Goal: Check status

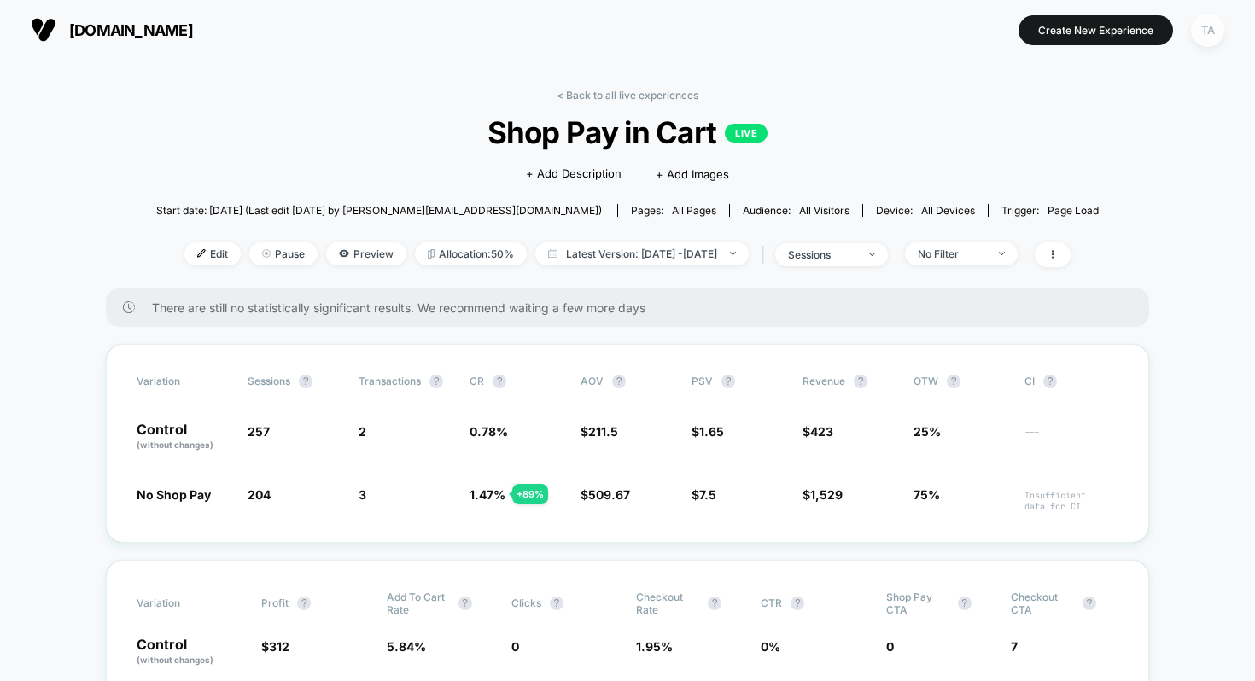
click at [1214, 26] on div "TA" at bounding box center [1207, 30] width 33 height 33
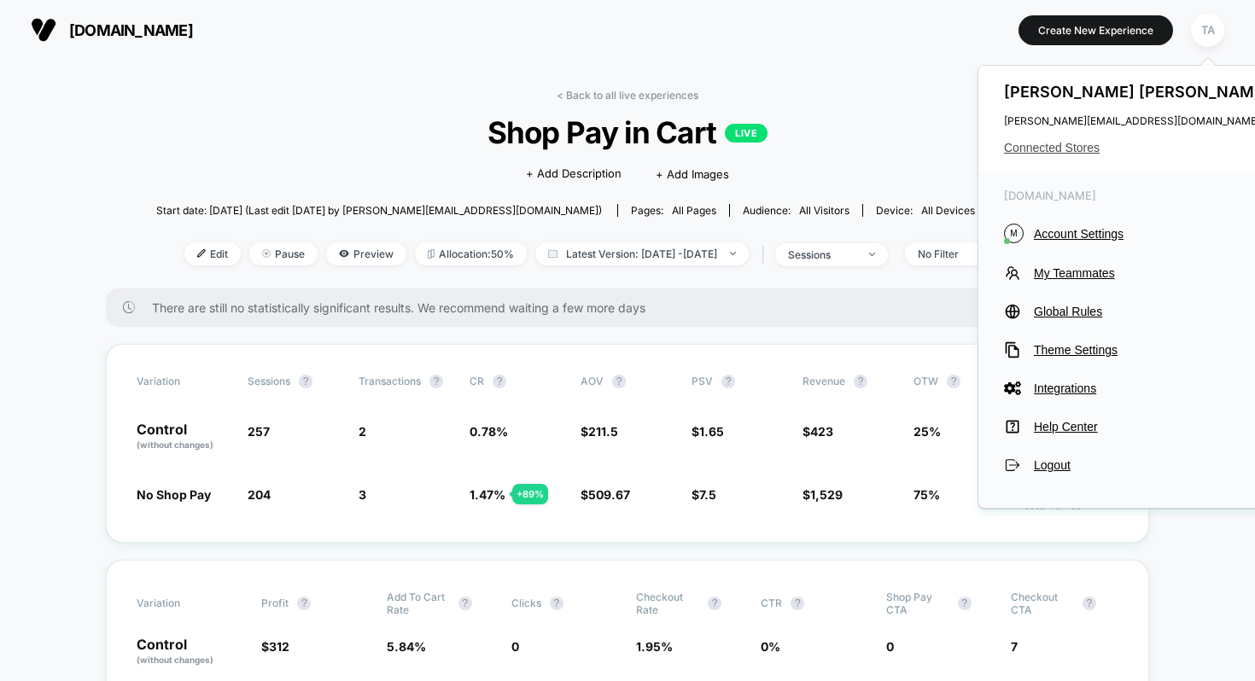
click at [1073, 147] on span "Connected Stores" at bounding box center [1139, 148] width 270 height 14
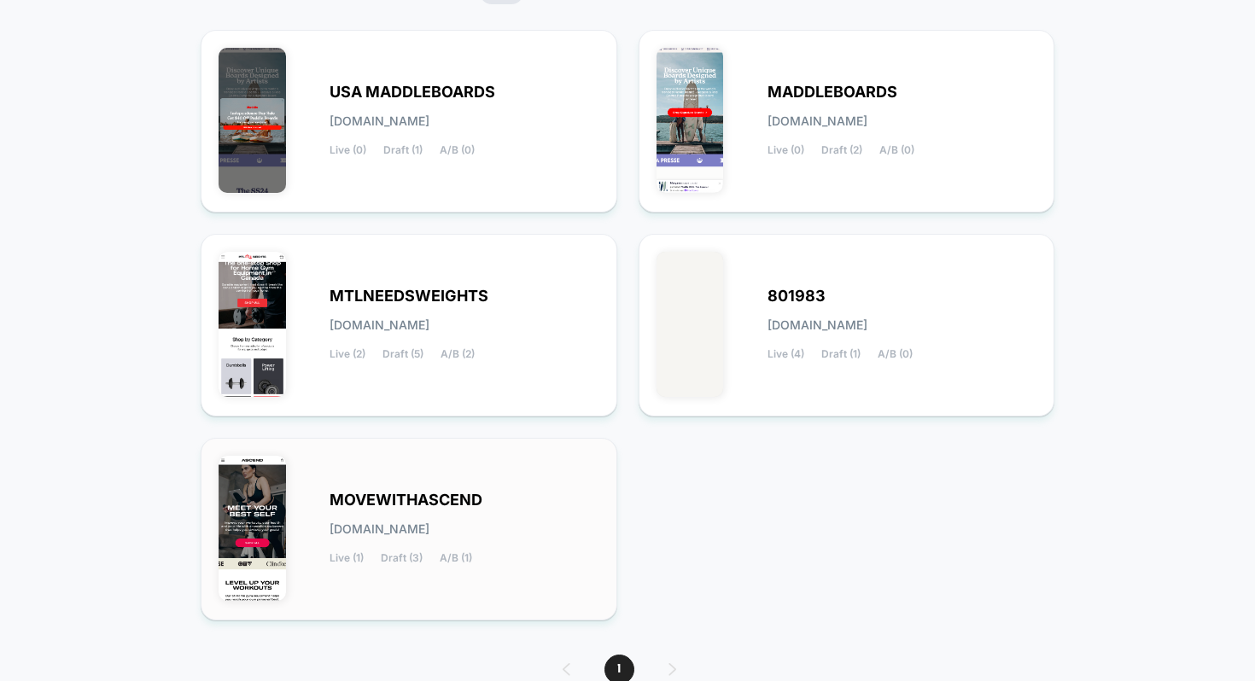
click at [378, 504] on span "MOVEWITHASCEND" at bounding box center [406, 500] width 153 height 12
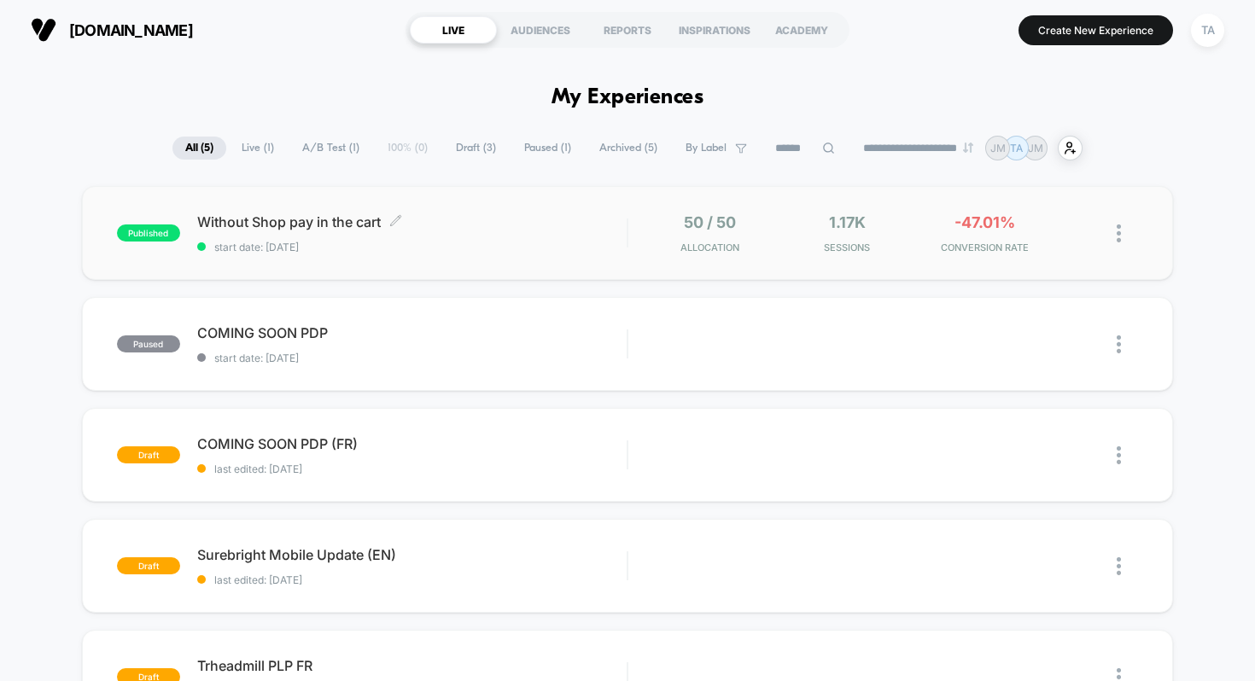
click at [306, 213] on span "Without Shop pay in the cart Click to edit experience details" at bounding box center [412, 221] width 430 height 17
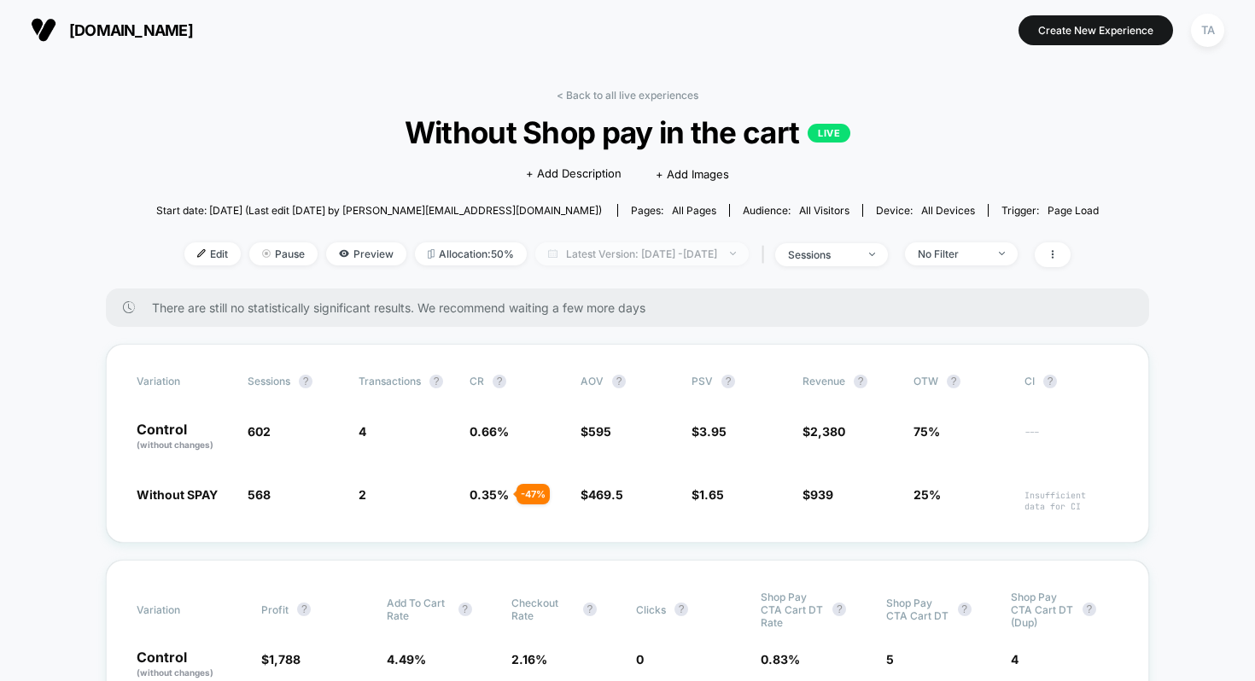
click at [655, 254] on span "Latest Version: [DATE] - [DATE]" at bounding box center [641, 253] width 213 height 23
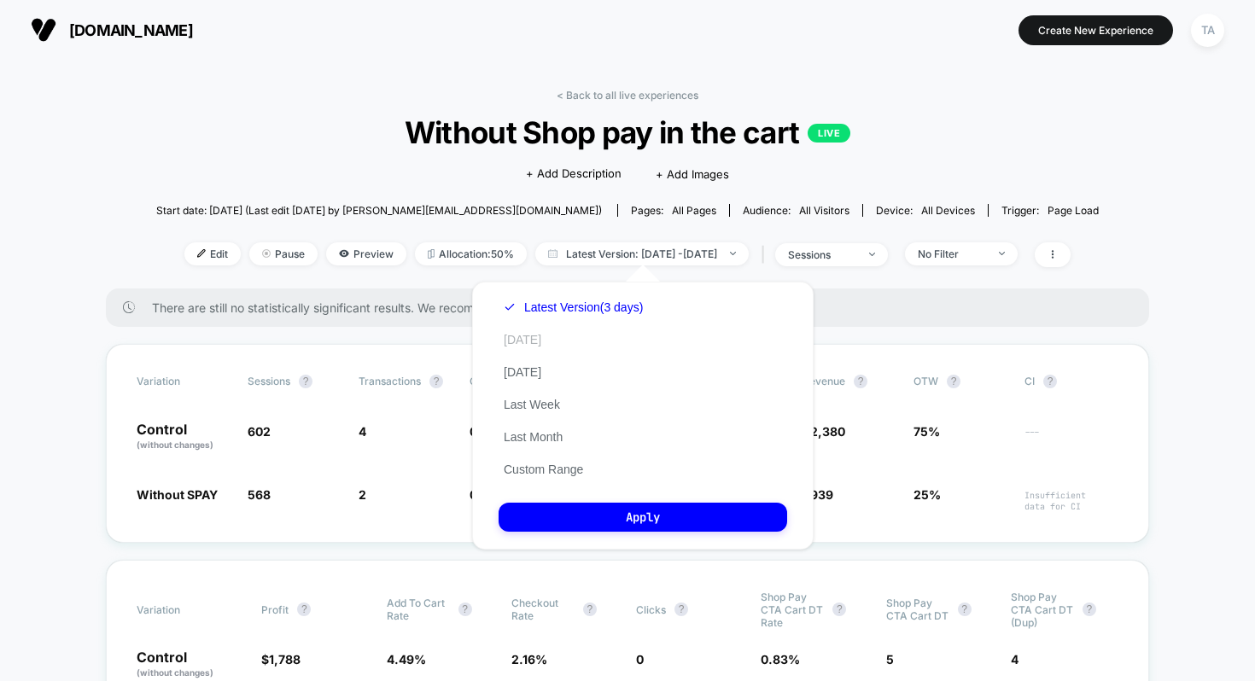
click at [524, 341] on button "[DATE]" at bounding box center [523, 339] width 48 height 15
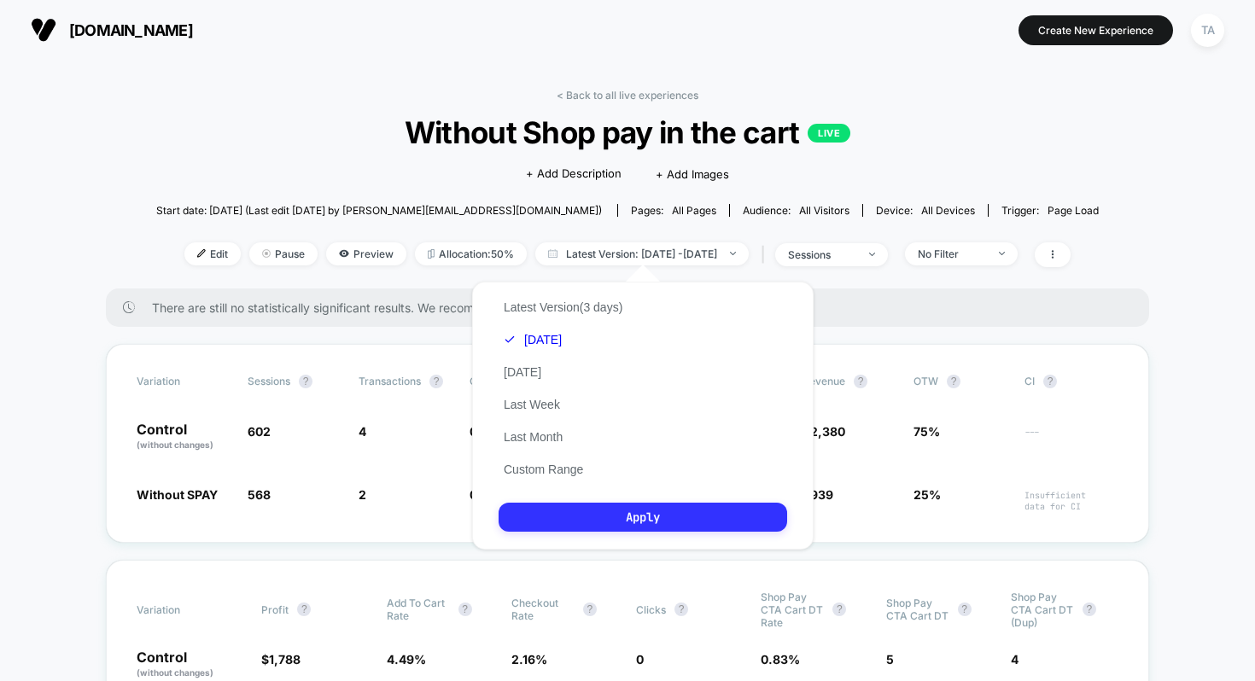
click at [657, 517] on button "Apply" at bounding box center [643, 517] width 289 height 29
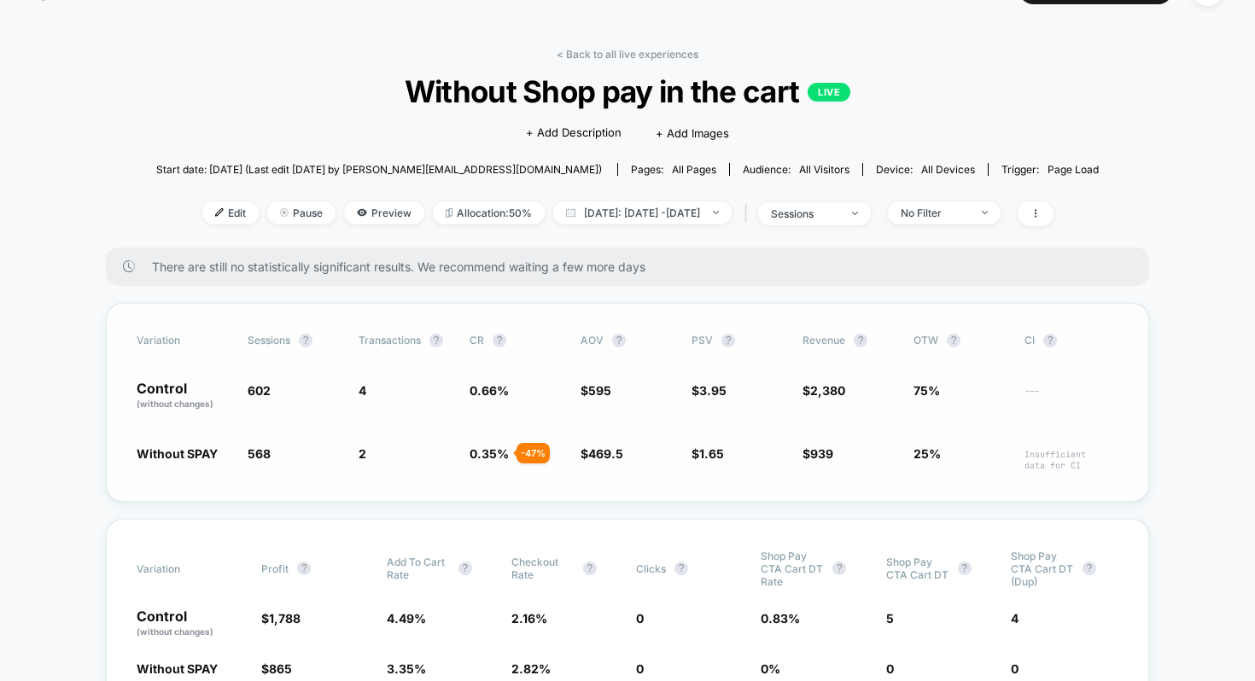
scroll to position [60, 0]
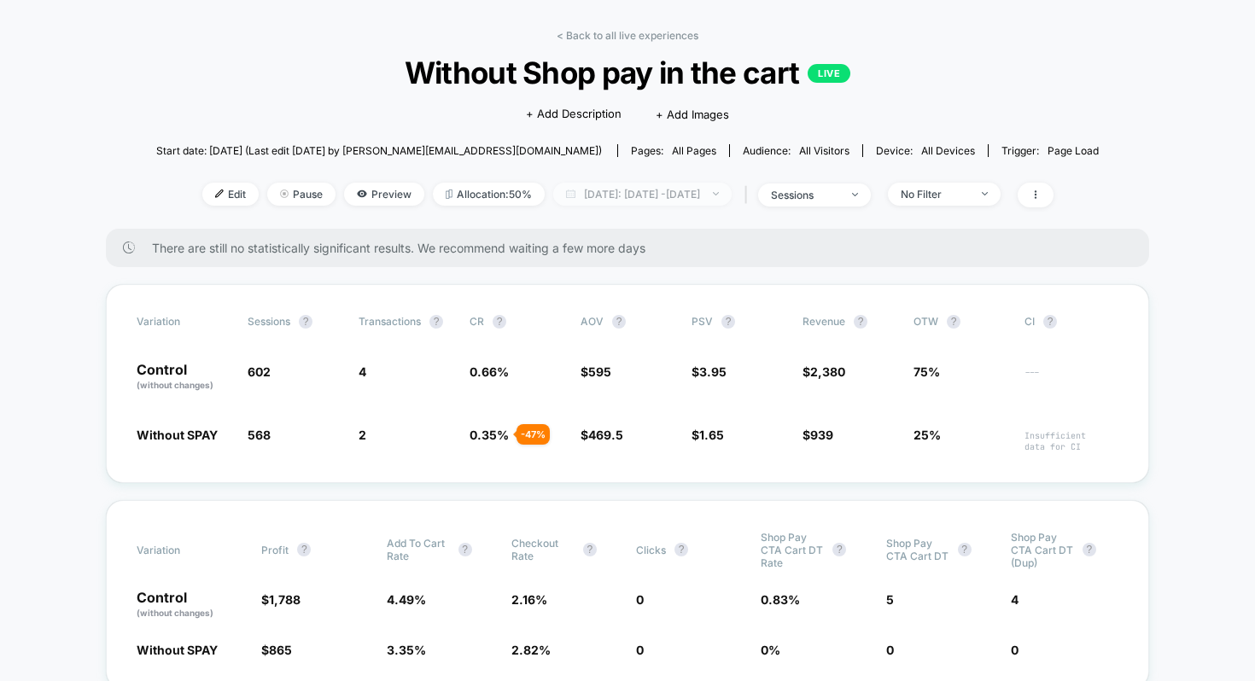
click at [634, 186] on span "[DATE]: [DATE] - [DATE]" at bounding box center [642, 194] width 178 height 23
select select "*"
select select "****"
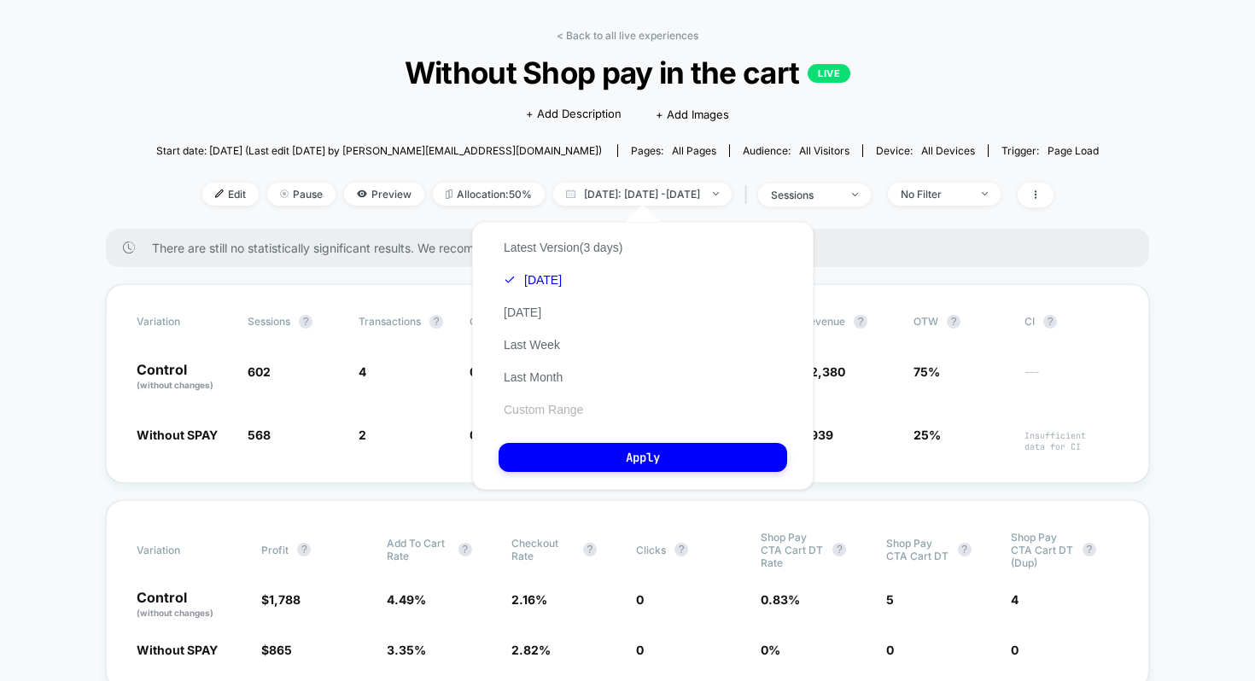
click at [549, 406] on button "Custom Range" at bounding box center [544, 409] width 90 height 15
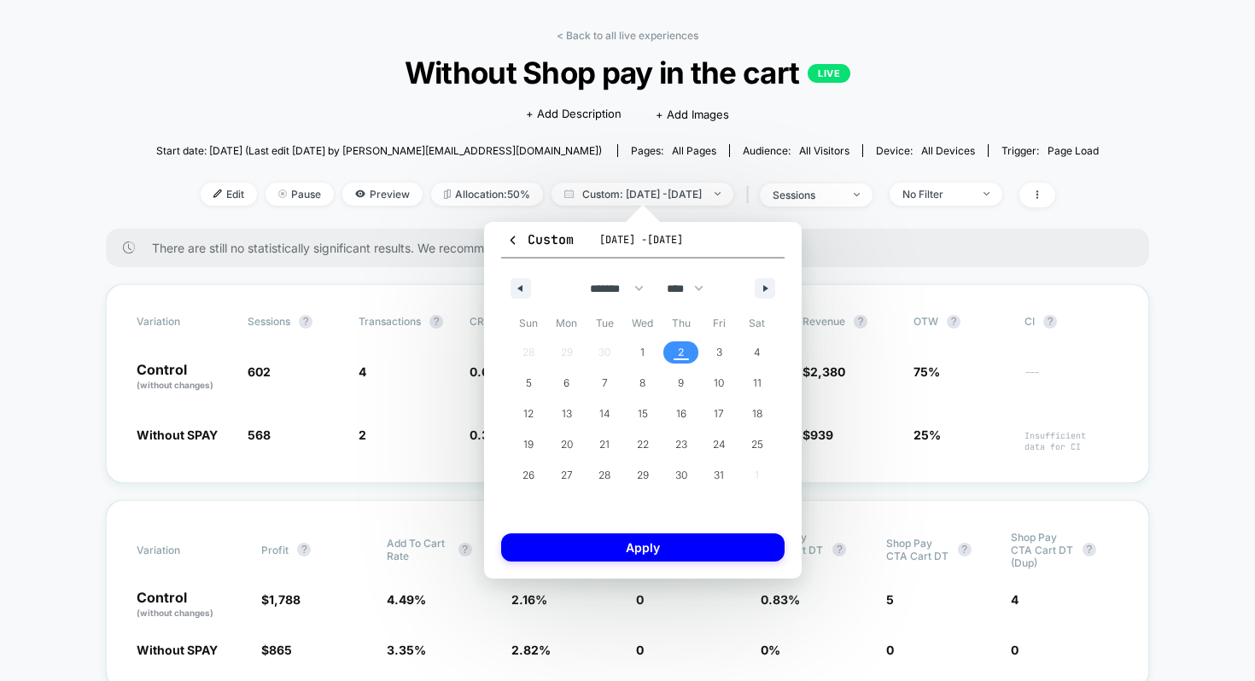
click at [675, 350] on span "2" at bounding box center [681, 353] width 38 height 22
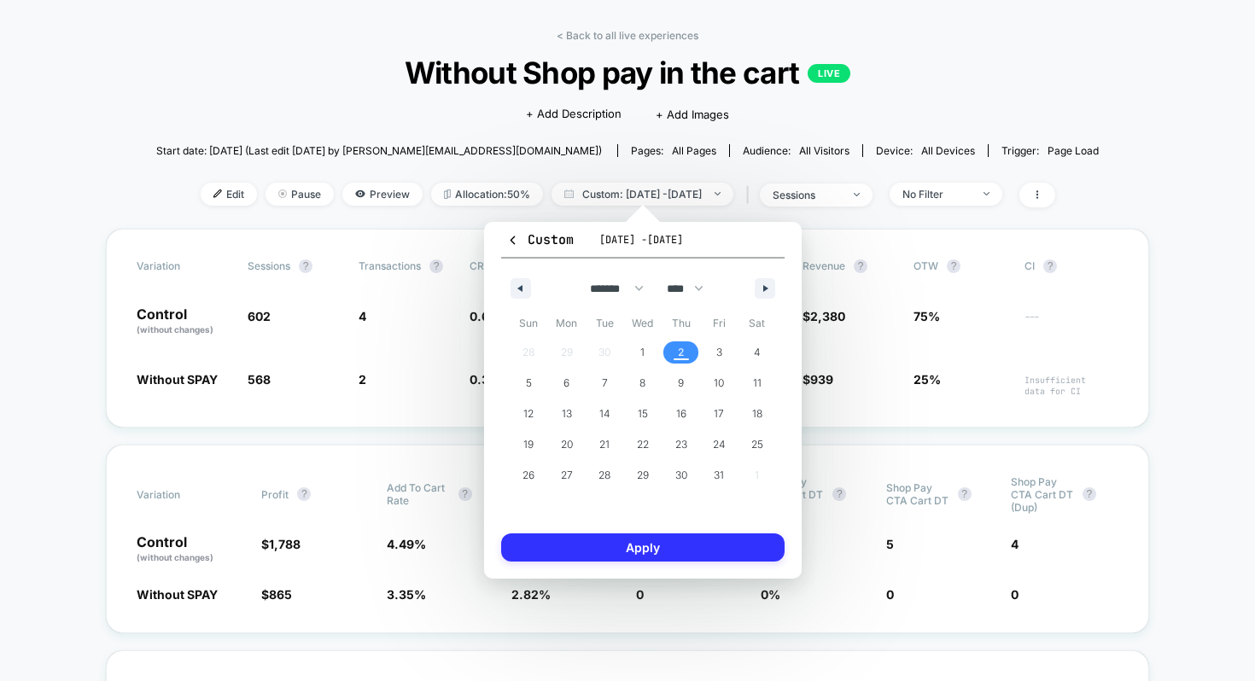
click at [669, 548] on button "Apply" at bounding box center [642, 548] width 283 height 28
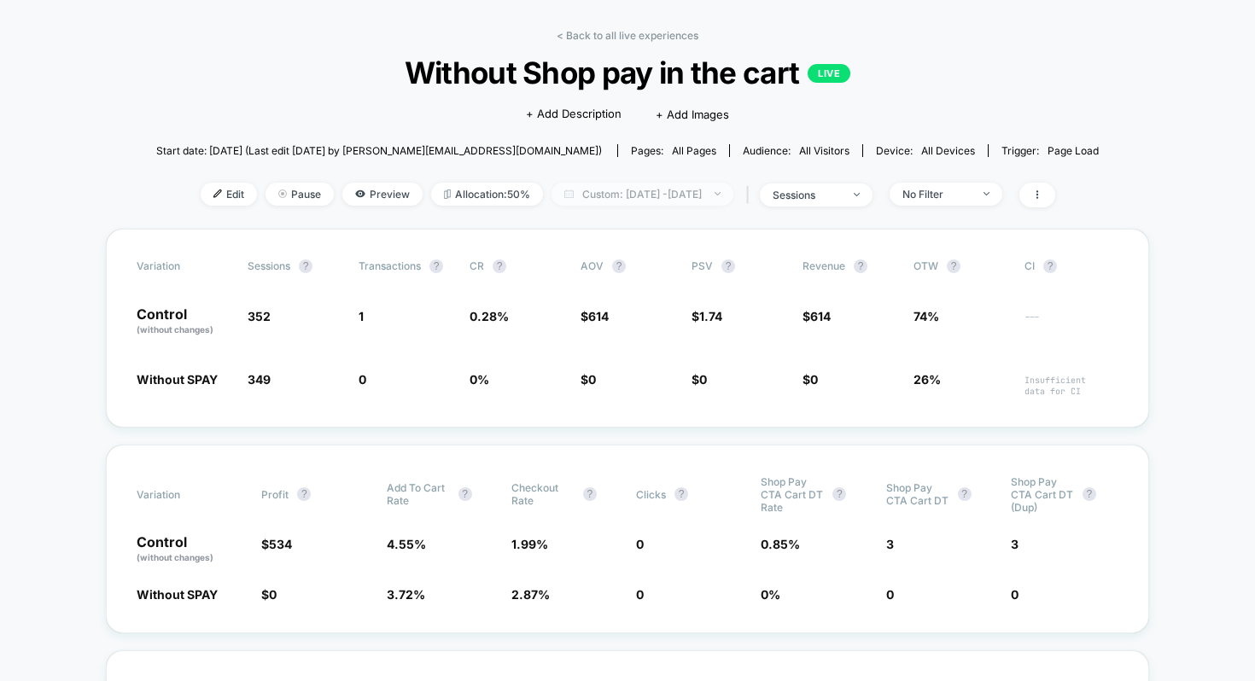
click at [705, 197] on span "Custom: [DATE] - [DATE]" at bounding box center [643, 194] width 182 height 23
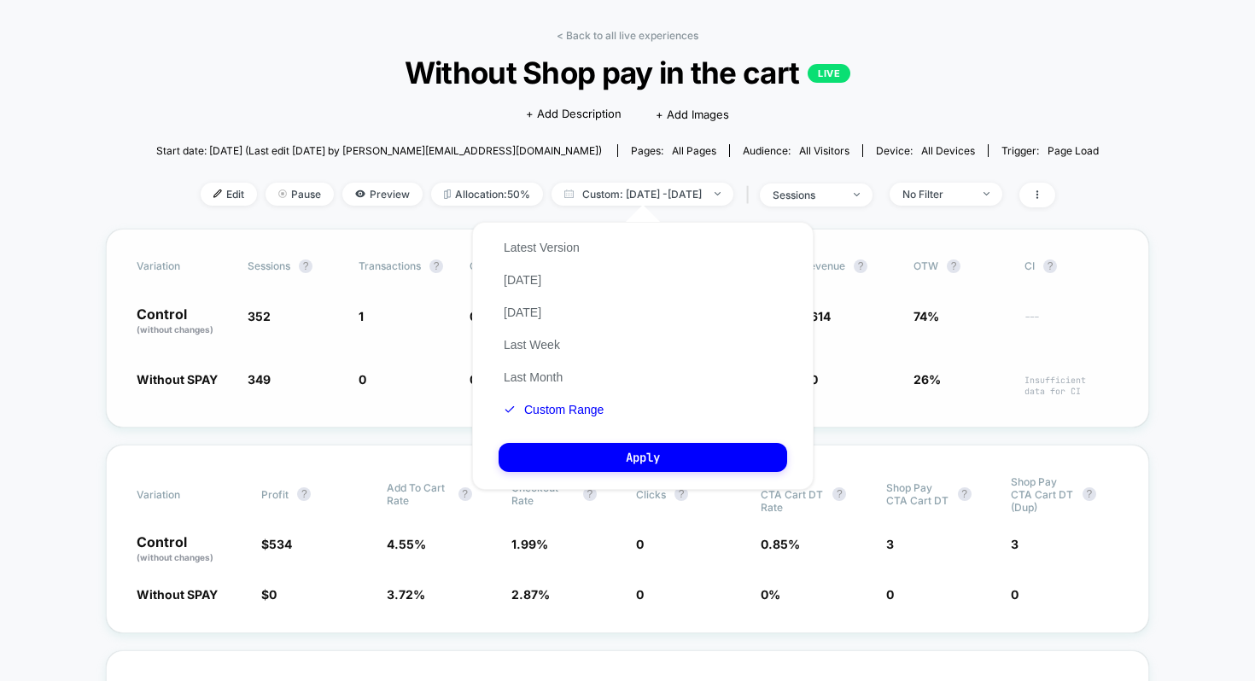
click at [951, 320] on span "74%" at bounding box center [961, 321] width 94 height 29
